Goal: Transaction & Acquisition: Download file/media

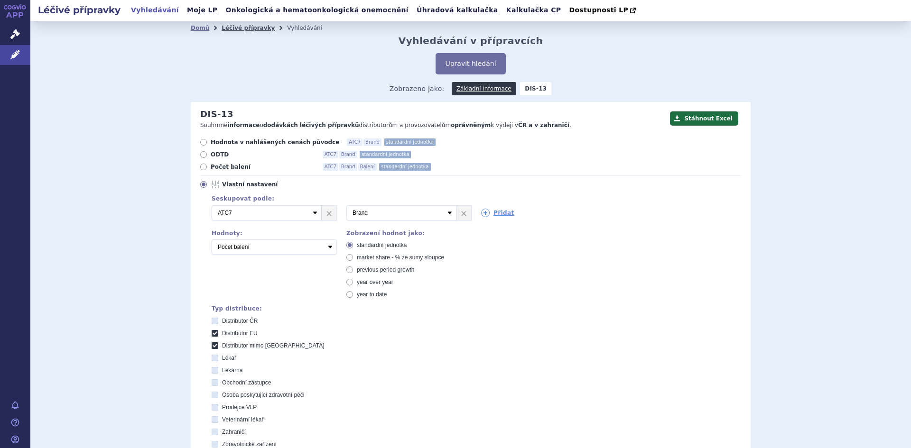
click at [233, 25] on link "Léčivé přípravky" at bounding box center [247, 28] width 53 height 7
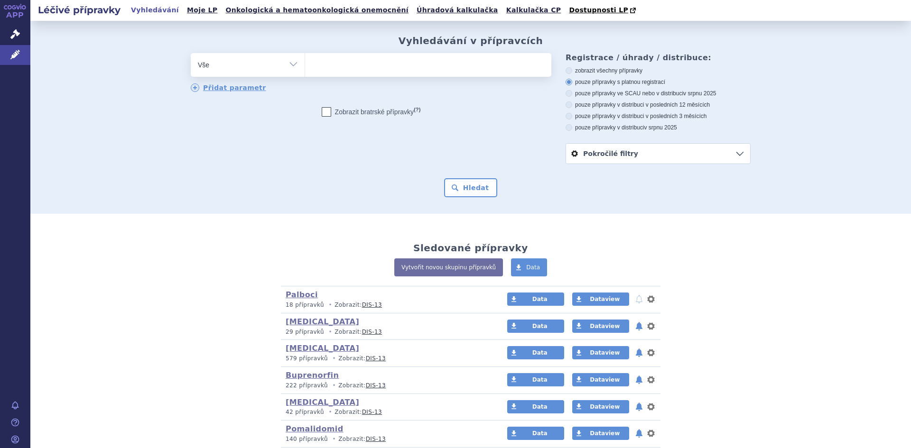
click at [288, 64] on select "Vše Přípravek/SUKL kód MAH VPOIS ATC/Aktivní látka Léková forma Síla" at bounding box center [248, 63] width 114 height 21
select select "filter-atc-group"
click at [191, 54] on select "Vše Přípravek/SUKL kód MAH VPOIS ATC/Aktivní látka Léková forma Síla" at bounding box center [248, 63] width 114 height 21
click at [317, 68] on ul at bounding box center [428, 63] width 246 height 20
click at [305, 68] on select at bounding box center [304, 65] width 0 height 24
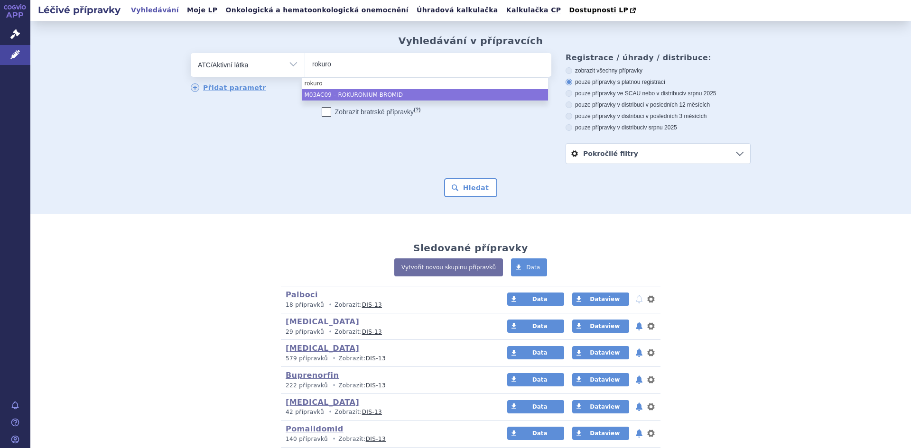
type input "rokuro"
select select "M03AC09"
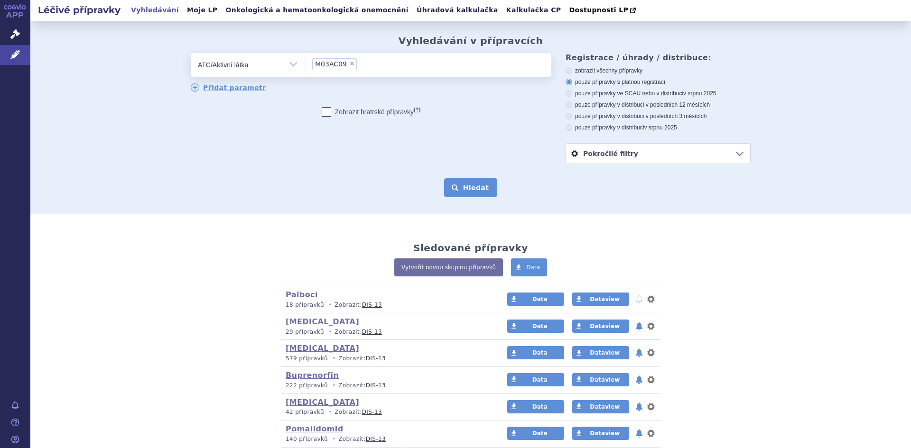
click at [474, 191] on button "Hledat" at bounding box center [471, 187] width 54 height 19
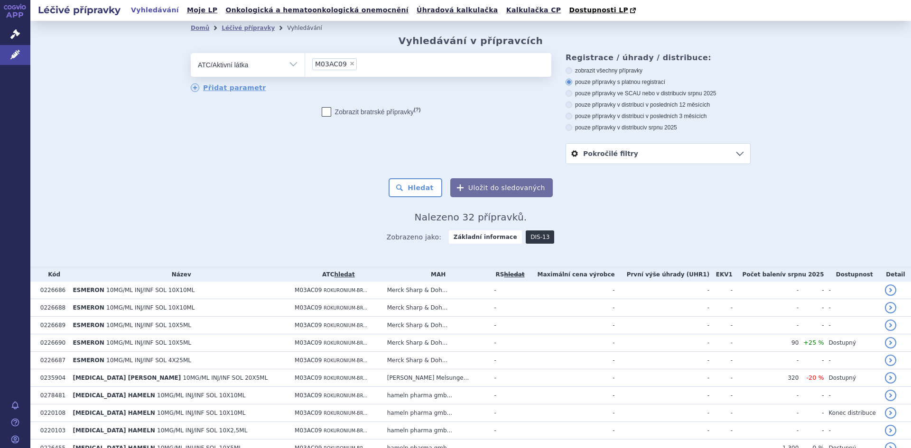
click at [526, 237] on link "DIS-13" at bounding box center [540, 237] width 28 height 13
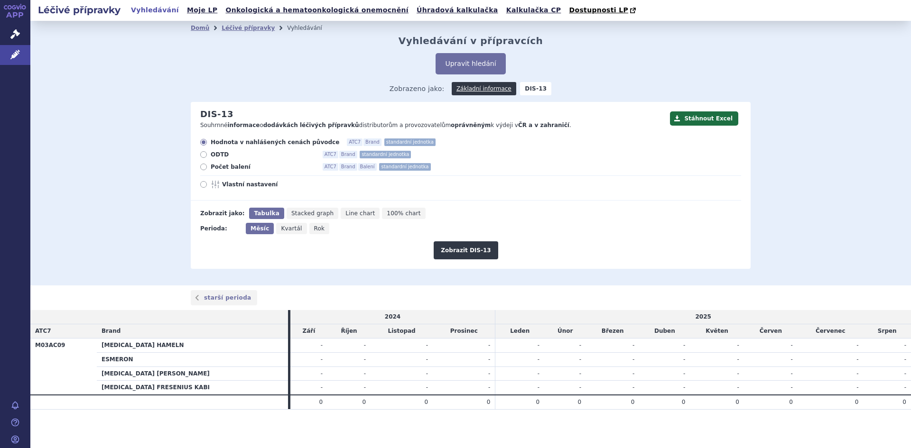
click at [201, 167] on icon at bounding box center [203, 167] width 7 height 7
click at [201, 167] on input "Počet balení ATC7 Brand Balení standardní jednotka" at bounding box center [204, 168] width 6 height 6
radio input "true"
click at [464, 253] on button "Zobrazit DIS-13" at bounding box center [465, 250] width 64 height 18
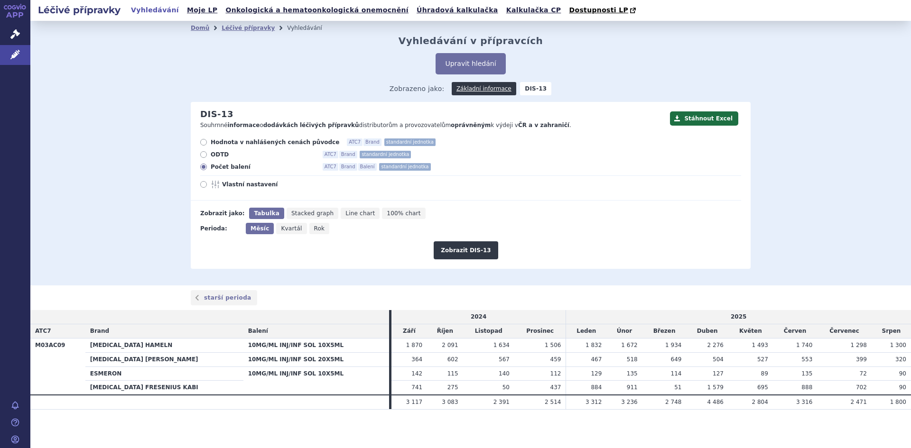
click at [314, 228] on span "Rok" at bounding box center [319, 228] width 11 height 7
click at [314, 228] on input "Rok" at bounding box center [312, 226] width 6 height 6
radio input "true"
click at [466, 253] on button "Zobrazit DIS-13" at bounding box center [465, 250] width 64 height 18
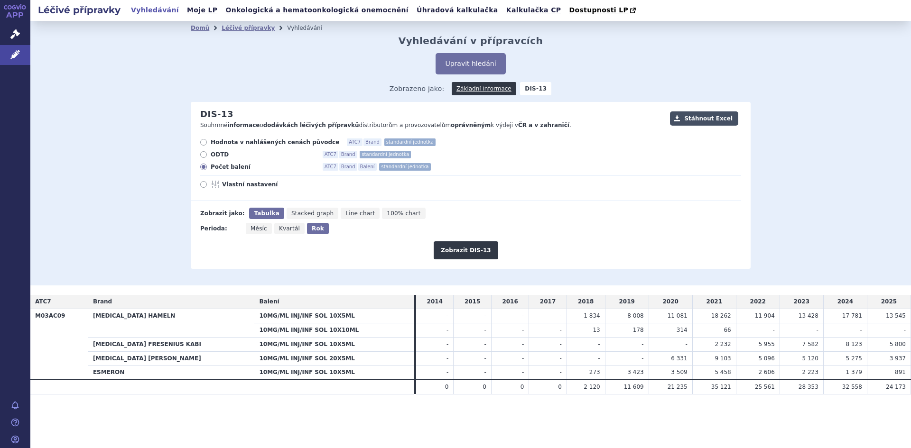
click at [707, 119] on button "Stáhnout Excel" at bounding box center [704, 118] width 68 height 14
